Goal: Task Accomplishment & Management: Manage account settings

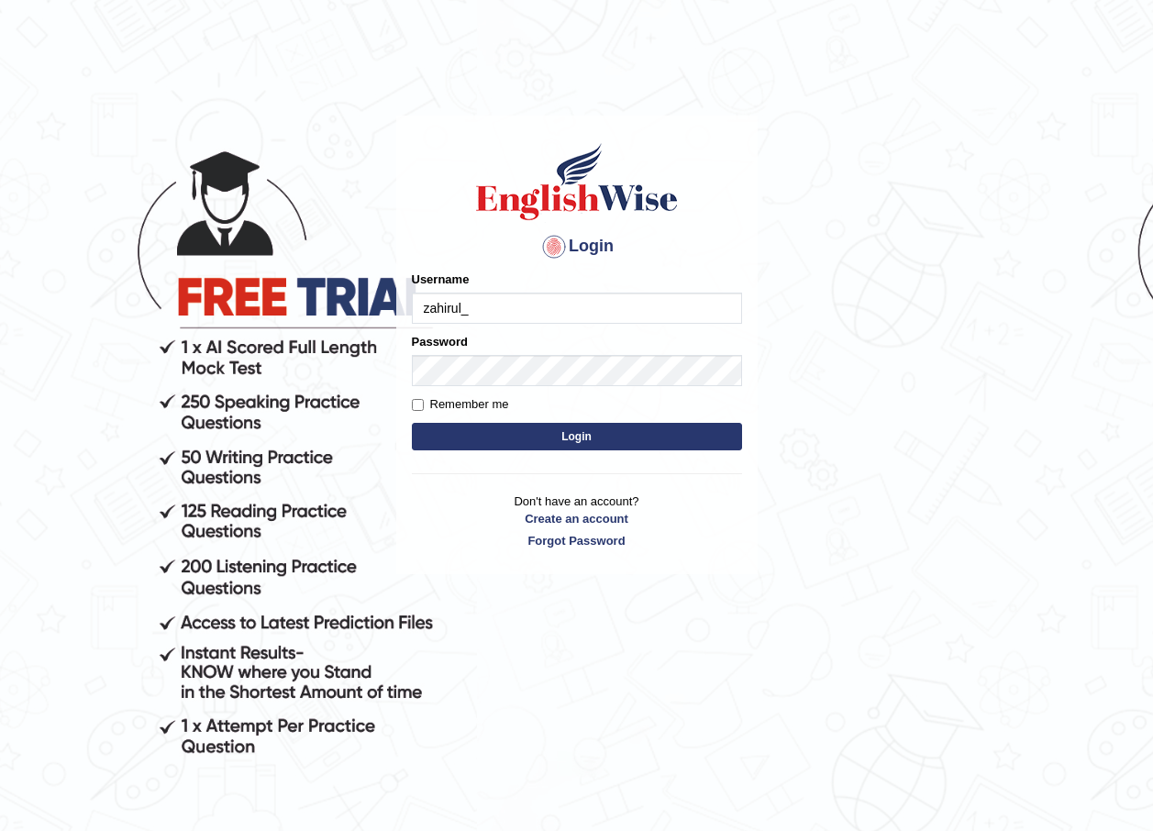
type input "zahirul_"
click at [488, 427] on button "Login" at bounding box center [577, 437] width 330 height 28
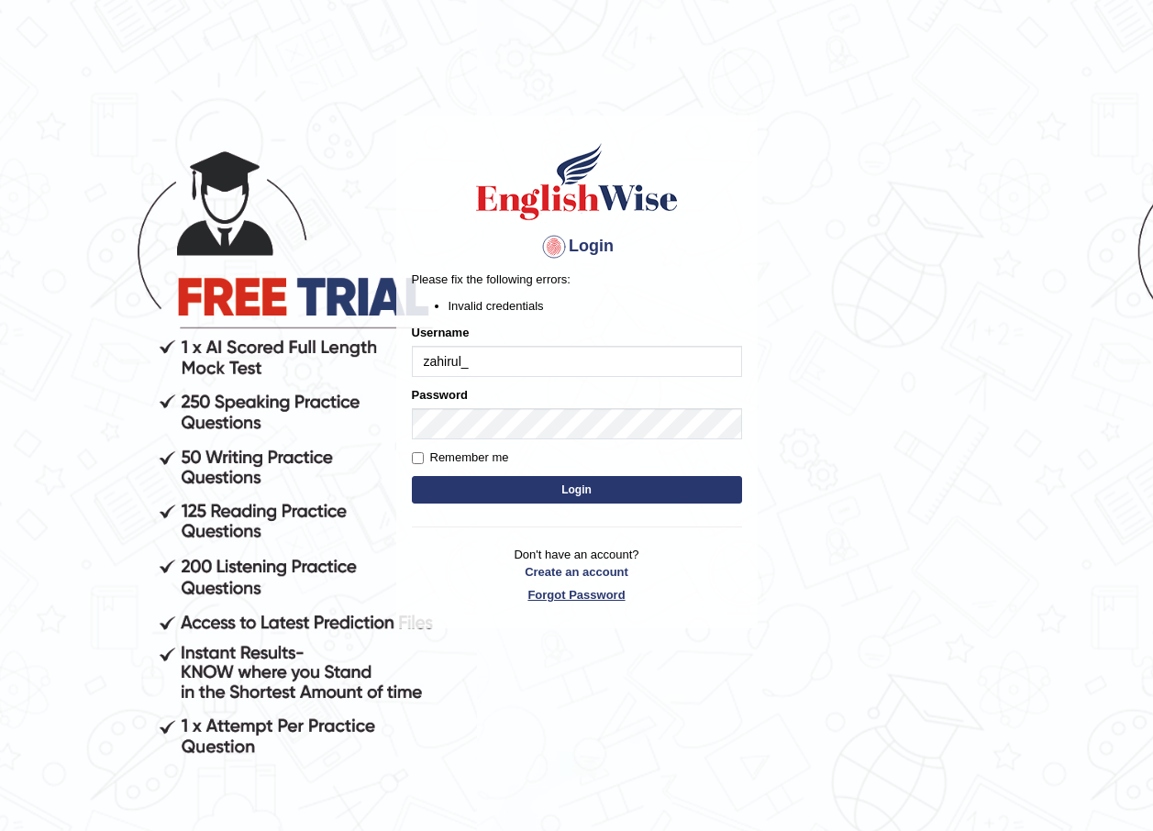
click at [563, 594] on link "Forgot Password" at bounding box center [577, 594] width 330 height 17
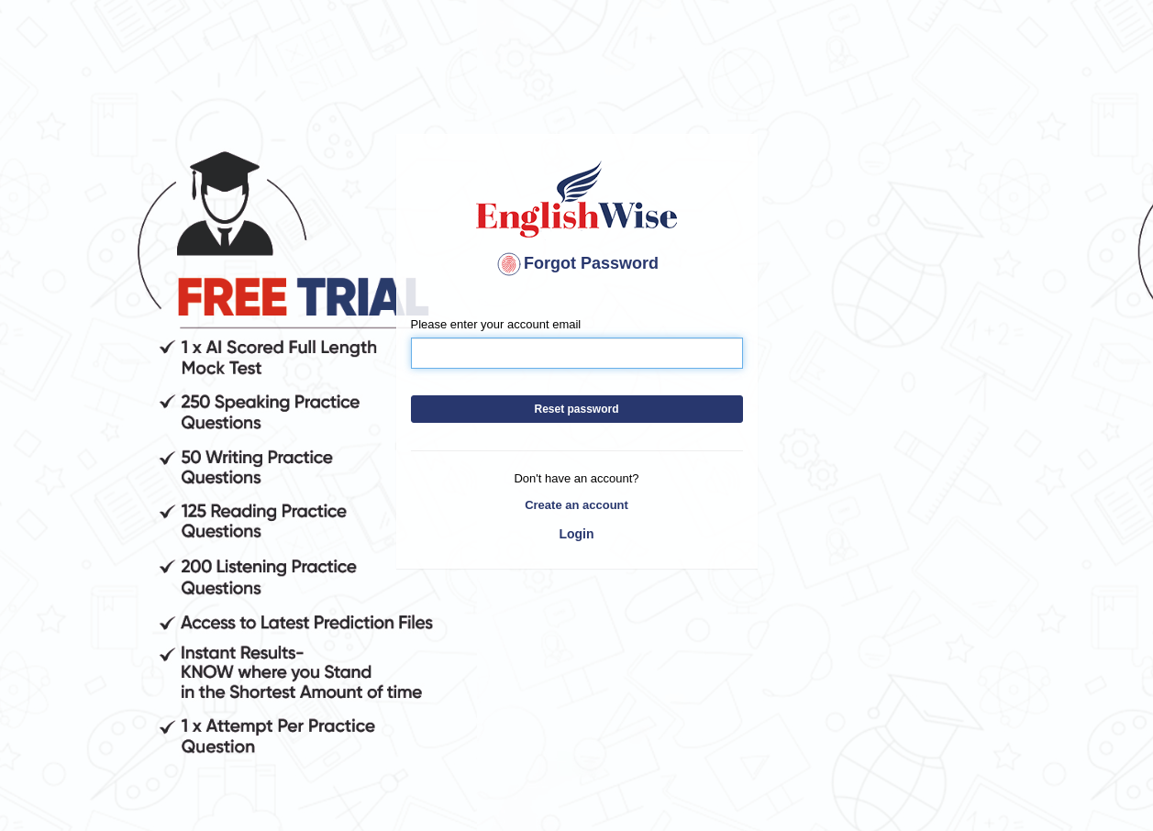
click at [547, 349] on input "Please enter your account email" at bounding box center [577, 353] width 332 height 31
type input "zahirulislam359@gmail.com"
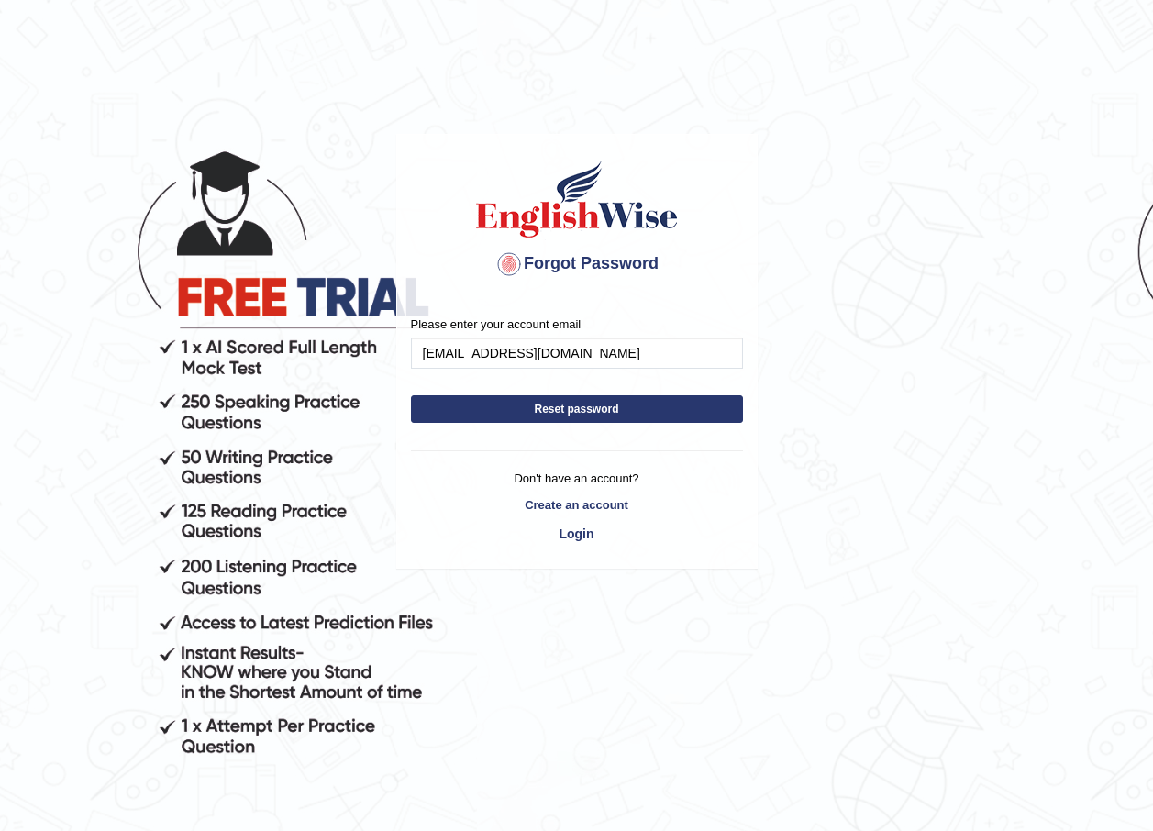
click at [641, 406] on button "Reset password" at bounding box center [577, 409] width 332 height 28
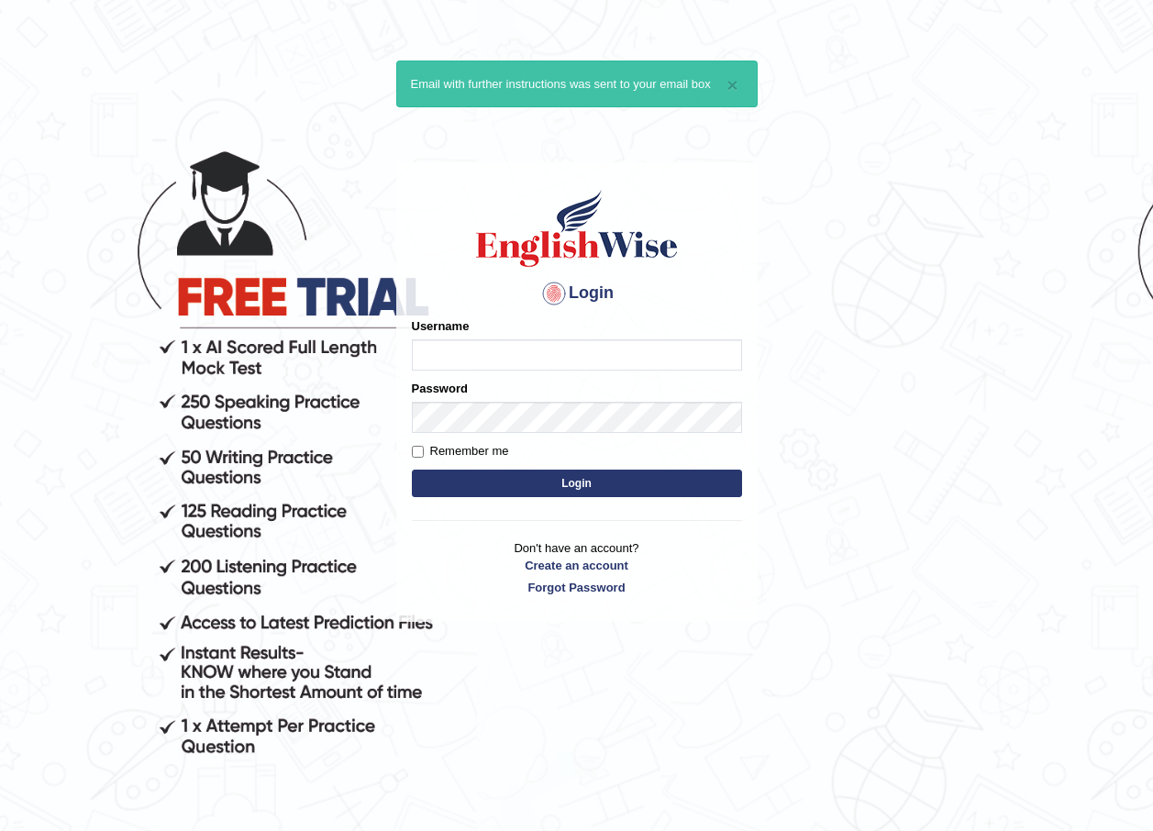
click at [504, 361] on input "Username" at bounding box center [577, 354] width 330 height 31
type input "zahirul_parramatta"
